Goal: Task Accomplishment & Management: Use online tool/utility

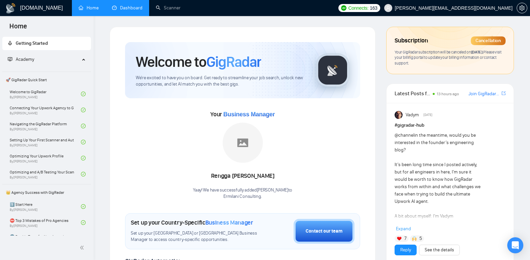
click at [127, 11] on link "Dashboard" at bounding box center [127, 8] width 30 height 6
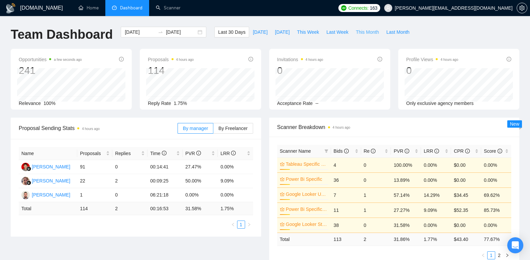
click at [372, 32] on span "This Month" at bounding box center [367, 31] width 23 height 7
type input "[DATE]"
click at [231, 33] on span "Last 30 Days" at bounding box center [231, 31] width 27 height 7
type input "[DATE]"
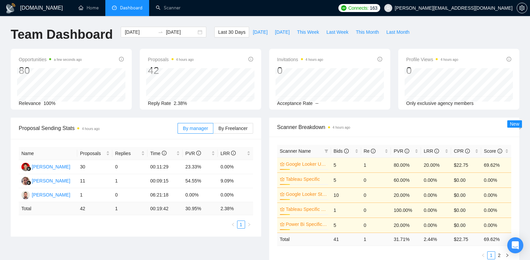
type input "[DATE]"
drag, startPoint x: 190, startPoint y: 103, endPoint x: 173, endPoint y: 104, distance: 16.7
click at [173, 104] on div "Reply Rate 1.75%" at bounding box center [200, 103] width 105 height 7
click at [197, 103] on div "Reply Rate 1.75%" at bounding box center [200, 103] width 105 height 7
drag, startPoint x: 116, startPoint y: 207, endPoint x: 108, endPoint y: 207, distance: 8.0
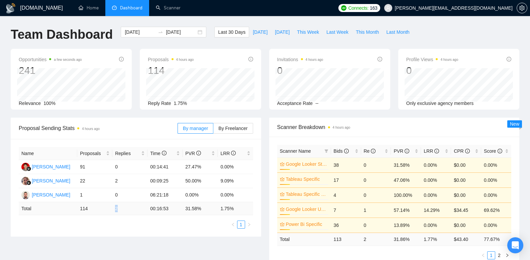
click at [108, 207] on tr "Total 114 2 00:16:53 31.58 % 1.75 %" at bounding box center [136, 208] width 234 height 13
drag, startPoint x: 101, startPoint y: 210, endPoint x: 79, endPoint y: 210, distance: 21.4
click at [79, 210] on td "114" at bounding box center [94, 208] width 35 height 13
click at [80, 211] on td "114" at bounding box center [94, 208] width 35 height 13
drag, startPoint x: 195, startPoint y: 209, endPoint x: 181, endPoint y: 209, distance: 14.0
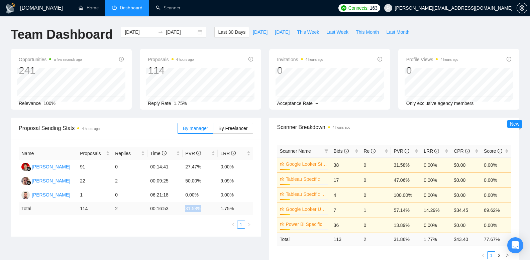
click at [181, 209] on tr "Total 114 2 00:16:53 31.58 % 1.75 %" at bounding box center [136, 208] width 234 height 13
click at [166, 11] on link "Scanner" at bounding box center [168, 8] width 25 height 6
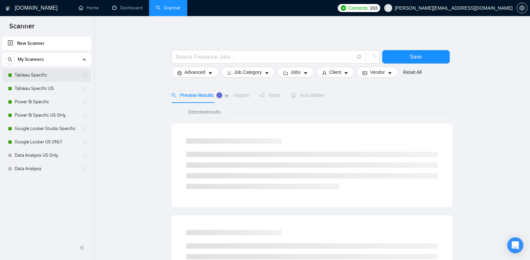
click at [44, 77] on link "Tableau Specific" at bounding box center [47, 75] width 64 height 13
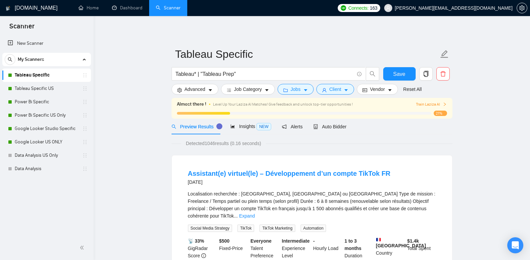
click at [251, 95] on form "Tableau Specific Tableau* | "Tableau Prep" Save Advanced Job Category Jobs Clie…" at bounding box center [312, 70] width 281 height 54
click at [253, 91] on span "Job Category" at bounding box center [248, 89] width 28 height 7
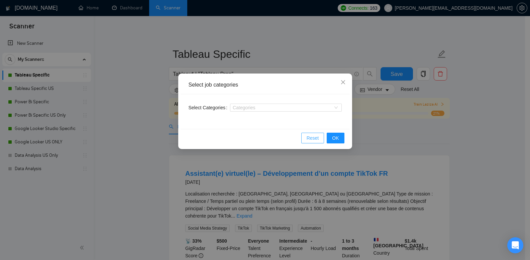
click at [314, 135] on span "Reset" at bounding box center [313, 137] width 12 height 7
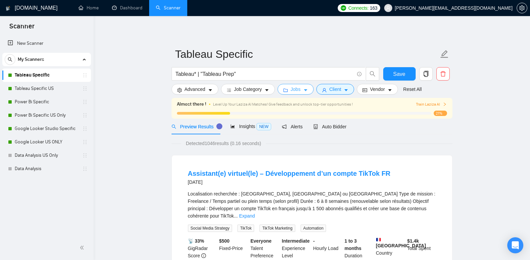
click at [297, 91] on span "Jobs" at bounding box center [296, 89] width 10 height 7
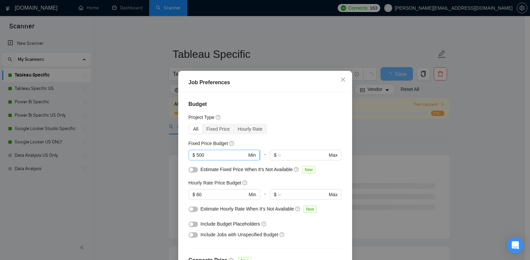
click at [222, 159] on span "$ 500 Min" at bounding box center [224, 155] width 71 height 11
drag, startPoint x: 212, startPoint y: 155, endPoint x: 207, endPoint y: 155, distance: 4.7
click at [185, 149] on div "Budget Project Type All Fixed Price Hourly Rate Fixed Price Budget 500 $ 500 Mi…" at bounding box center [265, 183] width 169 height 182
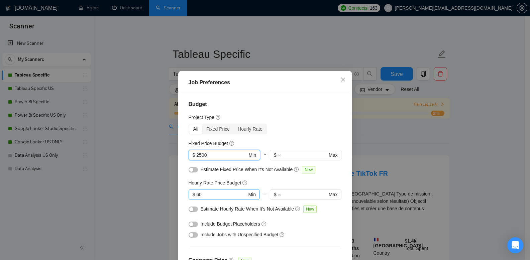
type input "2500"
click at [223, 193] on input "60" at bounding box center [221, 194] width 50 height 7
type input "6"
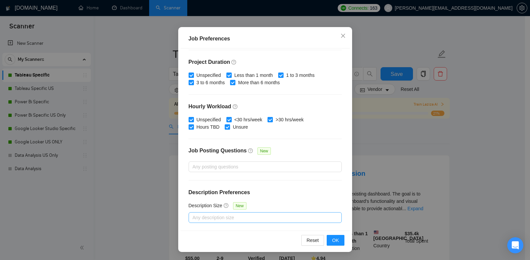
scroll to position [103, 0]
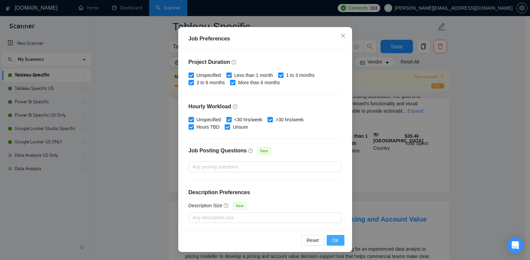
type input "80"
click at [333, 243] on span "OK" at bounding box center [335, 240] width 7 height 7
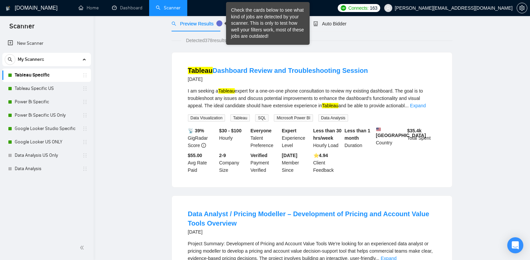
scroll to position [0, 0]
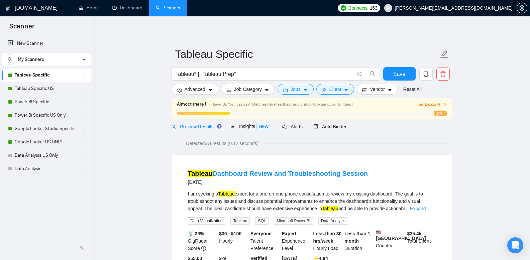
click at [194, 147] on span "Detected 378 results (0.12 seconds)" at bounding box center [222, 143] width 82 height 7
click at [235, 130] on div "Insights NEW" at bounding box center [250, 127] width 41 height 16
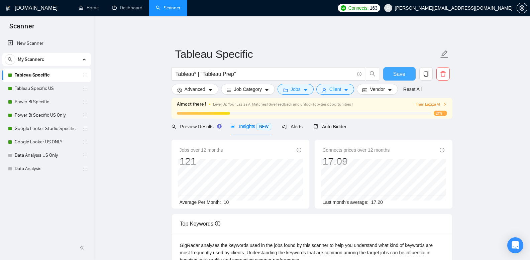
click at [407, 68] on button "Save" at bounding box center [399, 73] width 32 height 13
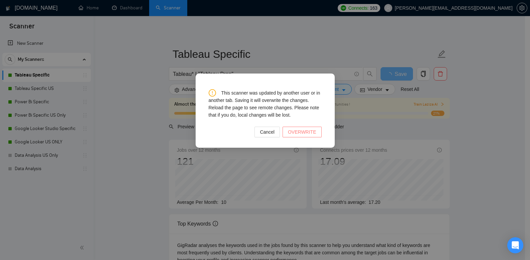
click at [298, 132] on span "OVERWRITE" at bounding box center [302, 131] width 28 height 7
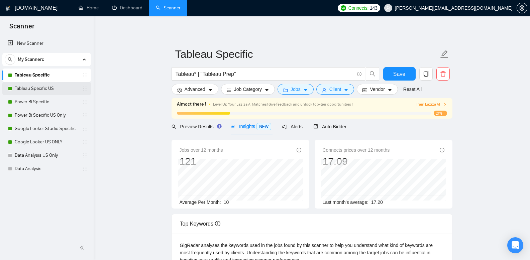
drag, startPoint x: 19, startPoint y: 89, endPoint x: 23, endPoint y: 90, distance: 4.0
click at [19, 89] on link "Tableau Specific US" at bounding box center [47, 88] width 64 height 13
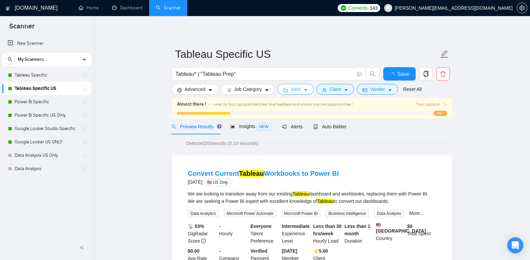
click at [288, 89] on icon "folder" at bounding box center [286, 90] width 4 height 3
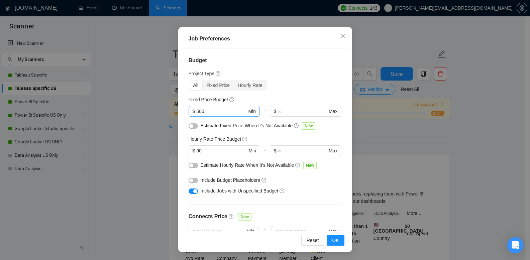
click at [220, 111] on input "500" at bounding box center [221, 111] width 50 height 7
click at [196, 111] on input "500" at bounding box center [221, 111] width 50 height 7
type input "2500"
click at [197, 148] on input "60" at bounding box center [221, 150] width 50 height 7
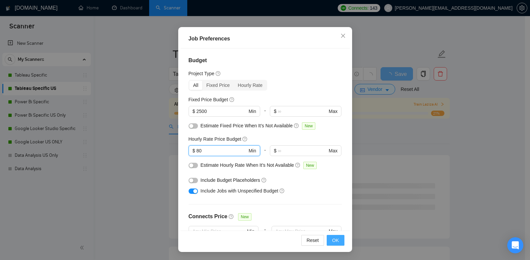
type input "80"
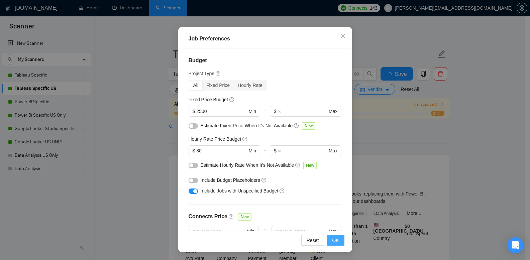
click at [334, 240] on span "OK" at bounding box center [335, 240] width 7 height 7
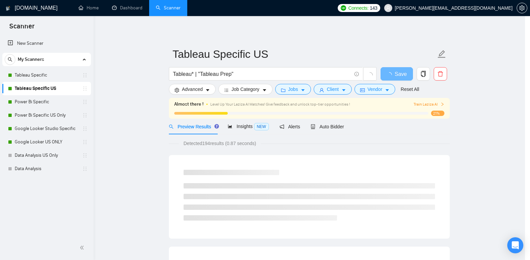
scroll to position [13, 0]
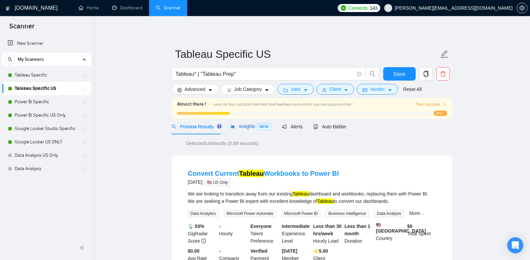
click at [250, 129] on span "Insights NEW" at bounding box center [250, 126] width 41 height 5
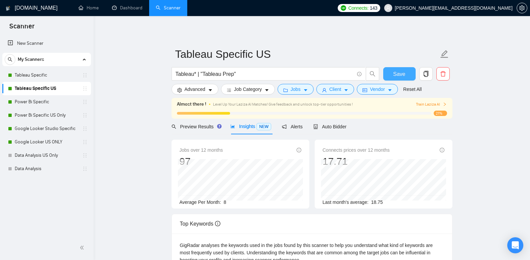
click at [396, 77] on span "Save" at bounding box center [399, 74] width 12 height 8
click at [48, 104] on link "Power Bi Specific" at bounding box center [47, 101] width 64 height 13
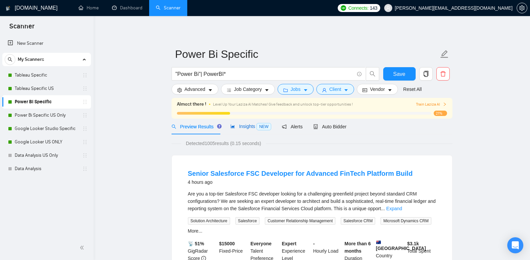
click at [248, 127] on span "Insights NEW" at bounding box center [250, 126] width 41 height 5
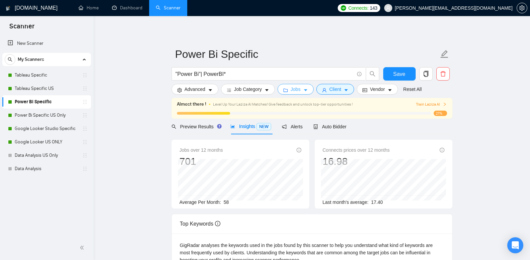
click at [298, 89] on span "Jobs" at bounding box center [296, 89] width 10 height 7
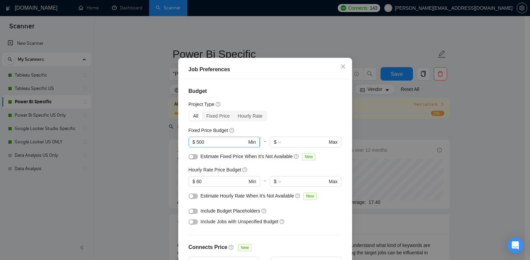
click at [218, 146] on input "500" at bounding box center [221, 141] width 50 height 7
click at [196, 146] on input "500" at bounding box center [221, 141] width 50 height 7
type input "2500"
click at [197, 185] on input "60" at bounding box center [221, 181] width 50 height 7
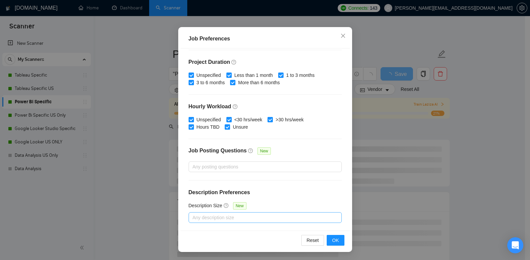
scroll to position [4, 0]
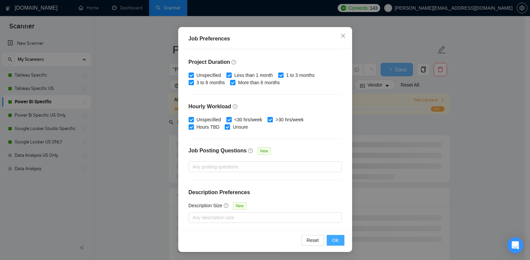
type input "80"
click at [333, 242] on span "OK" at bounding box center [335, 240] width 7 height 7
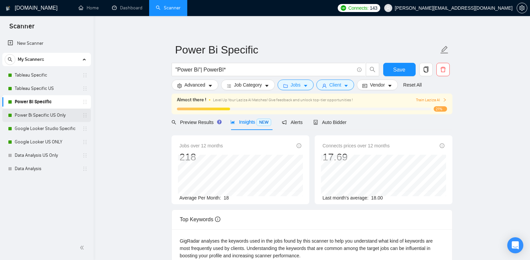
click at [56, 114] on link "Power Bi Specific US Only" at bounding box center [47, 115] width 64 height 13
click at [401, 72] on span "Save" at bounding box center [399, 70] width 12 height 8
click at [52, 114] on link "Power Bi Specific US Only" at bounding box center [47, 115] width 64 height 13
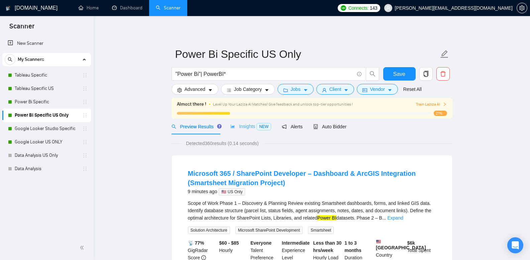
click at [245, 131] on div "Insights NEW" at bounding box center [250, 127] width 41 height 16
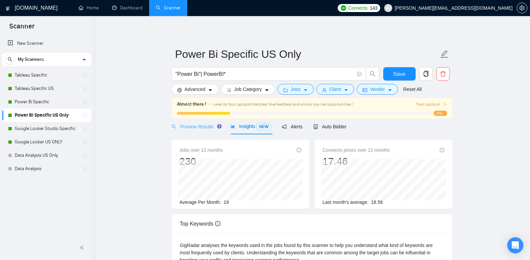
click at [198, 130] on div "Preview Results" at bounding box center [196, 127] width 48 height 16
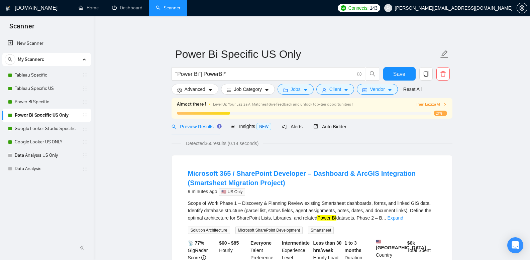
scroll to position [14, 0]
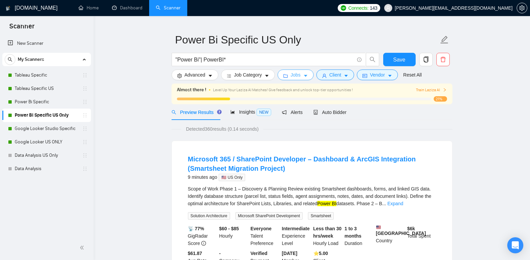
click at [296, 75] on span "Jobs" at bounding box center [296, 74] width 10 height 7
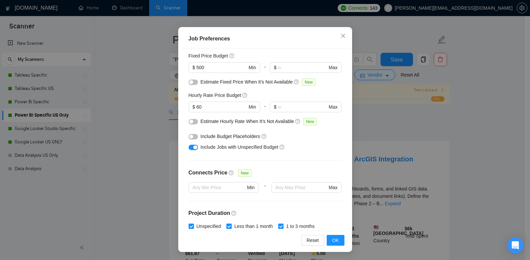
scroll to position [0, 0]
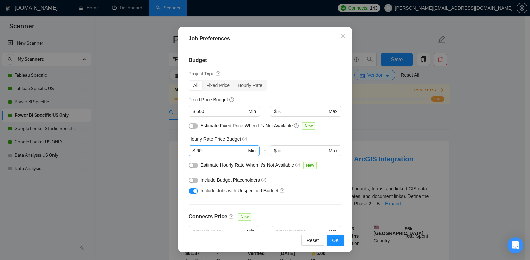
drag, startPoint x: 206, startPoint y: 151, endPoint x: 188, endPoint y: 151, distance: 18.4
click at [189, 151] on span "$ 60 Min" at bounding box center [224, 150] width 71 height 11
type input "80"
click at [196, 109] on input "500" at bounding box center [221, 111] width 50 height 7
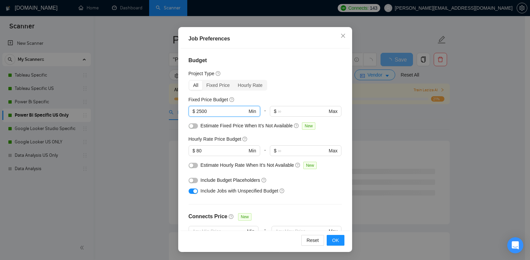
scroll to position [42, 0]
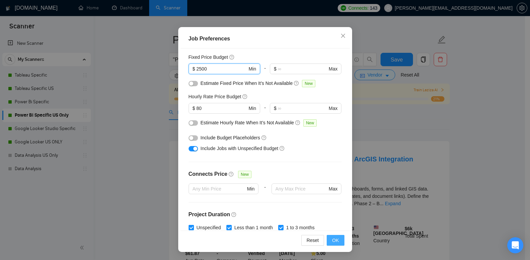
type input "2500"
click at [335, 239] on span "OK" at bounding box center [335, 240] width 7 height 7
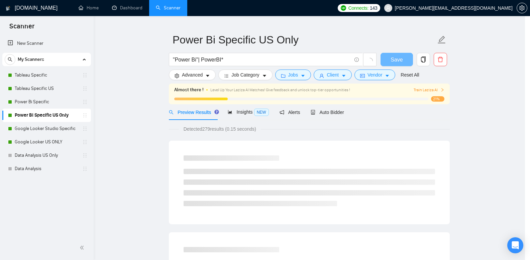
scroll to position [13, 0]
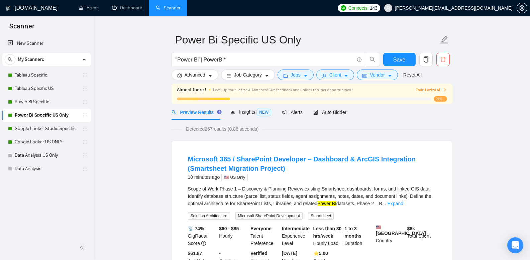
click at [31, 121] on link "Power Bi Specific US Only" at bounding box center [47, 115] width 64 height 13
click at [37, 128] on link "Google Looker Studio Specific" at bounding box center [47, 128] width 64 height 13
click at [248, 113] on span "Insights NEW" at bounding box center [250, 111] width 41 height 5
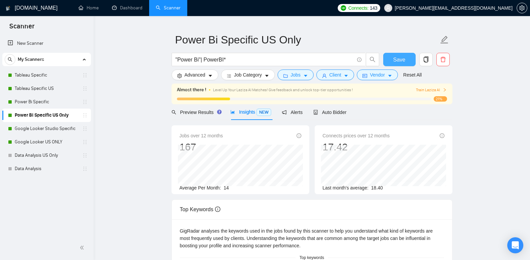
click at [391, 58] on button "Save" at bounding box center [399, 59] width 32 height 13
click at [54, 129] on link "Google Looker Studio Specific" at bounding box center [47, 128] width 64 height 13
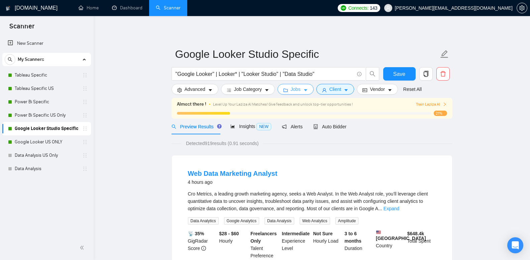
click at [301, 90] on span "Jobs" at bounding box center [296, 89] width 10 height 7
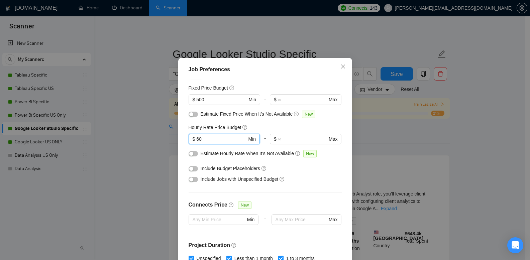
click at [212, 143] on input "60" at bounding box center [221, 138] width 50 height 7
type input "6"
type input "80"
click at [193, 105] on span "$ 500 Min" at bounding box center [224, 99] width 71 height 11
click at [196, 103] on input "500" at bounding box center [221, 99] width 50 height 7
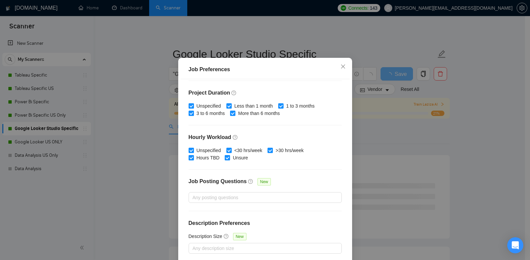
scroll to position [44, 0]
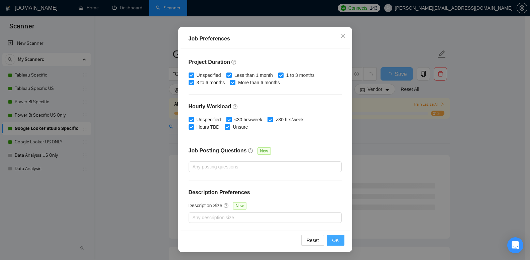
type input "2500"
click at [332, 243] on span "OK" at bounding box center [335, 240] width 7 height 7
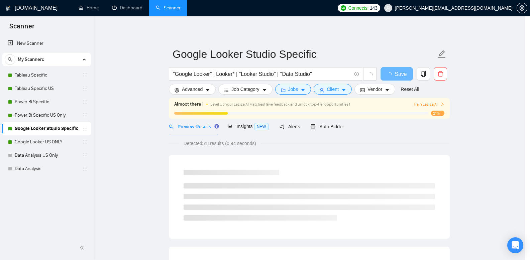
scroll to position [13, 0]
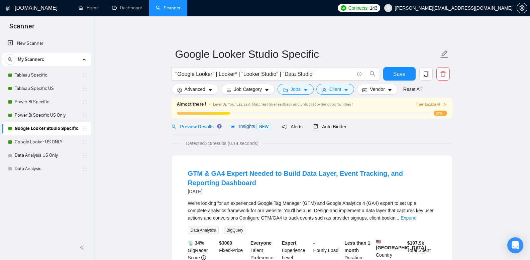
click at [246, 128] on span "Insights NEW" at bounding box center [250, 126] width 41 height 5
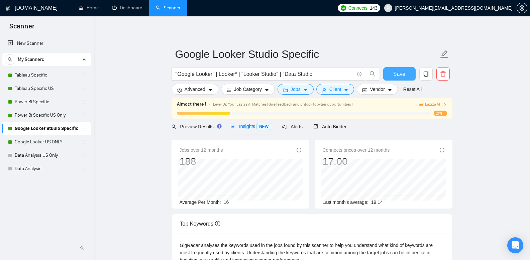
click at [406, 71] on button "Save" at bounding box center [399, 73] width 32 height 13
click at [50, 147] on link "Google Looker US ONLY" at bounding box center [47, 141] width 64 height 13
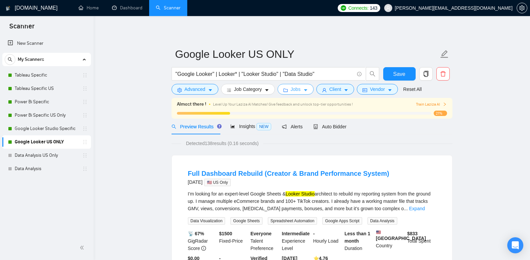
click at [304, 90] on button "Jobs" at bounding box center [295, 89] width 36 height 11
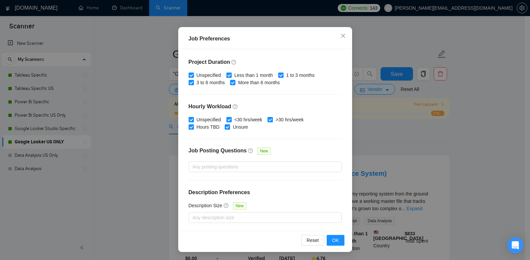
click at [383, 138] on div "Job Preferences Budget Project Type All Fixed Price Hourly Rate Fixed Price Bud…" at bounding box center [265, 130] width 530 height 260
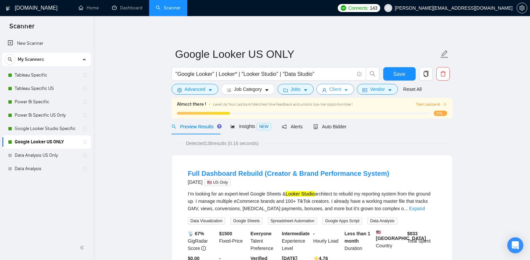
click at [348, 92] on icon "caret-down" at bounding box center [346, 90] width 5 height 5
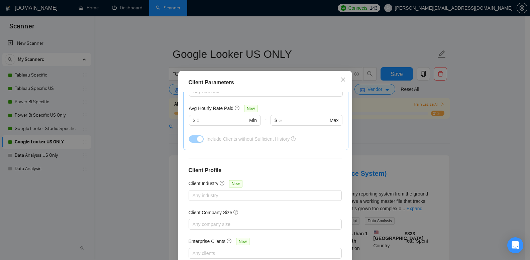
scroll to position [0, 0]
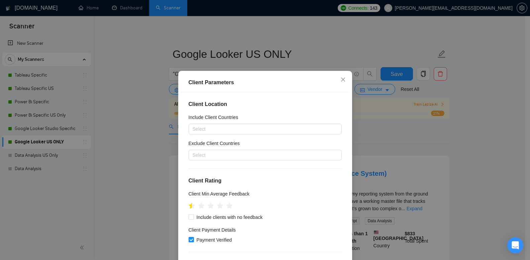
click at [433, 121] on div "Client Parameters Client Location Include Client Countries Select Exclude Clien…" at bounding box center [265, 130] width 530 height 260
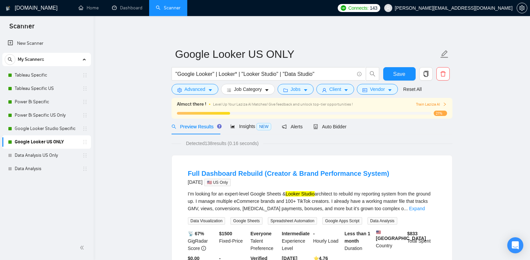
click at [313, 95] on form "Google Looker US ONLY "Google Looker" | Looker* | "Looker Studio" | "Data Studi…" at bounding box center [312, 70] width 281 height 54
click at [306, 90] on icon "caret-down" at bounding box center [305, 90] width 5 height 5
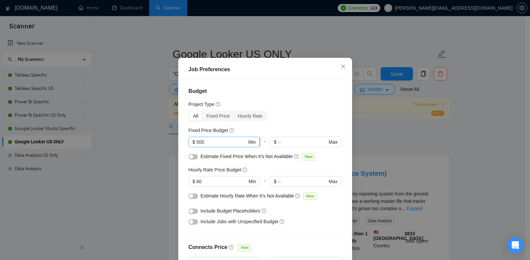
click at [196, 146] on input "500" at bounding box center [221, 141] width 50 height 7
type input "2500"
click at [196, 185] on input "60" at bounding box center [221, 181] width 50 height 7
click at [197, 185] on input "60" at bounding box center [221, 181] width 50 height 7
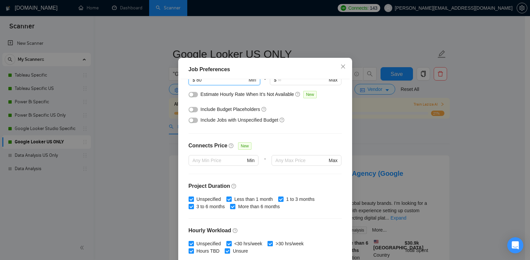
scroll to position [195, 0]
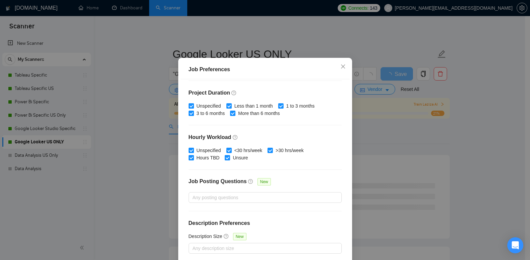
type input "80"
click at [300, 176] on div "Budget Project Type All Fixed Price Hourly Rate Fixed Price Budget $ 2500 Min -…" at bounding box center [265, 170] width 169 height 182
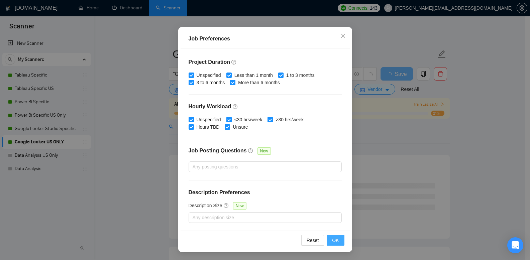
click at [332, 238] on span "OK" at bounding box center [335, 240] width 7 height 7
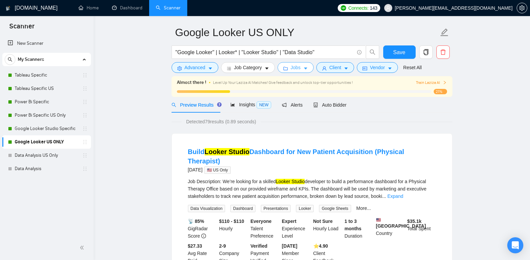
scroll to position [26, 0]
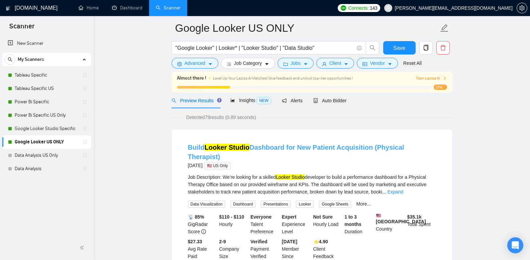
click at [333, 145] on link "Build Looker Studio Dashboard for New Patient Acquisition (Physical Therapist)" at bounding box center [296, 152] width 216 height 17
